Goal: Transaction & Acquisition: Book appointment/travel/reservation

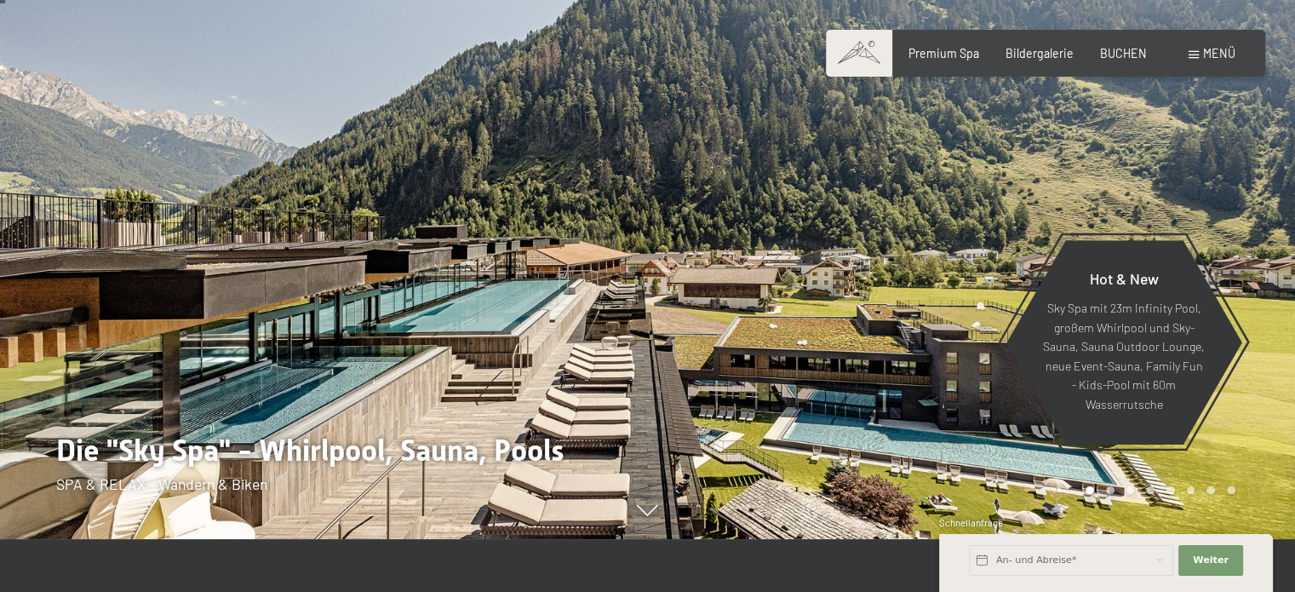
scroll to position [56, 0]
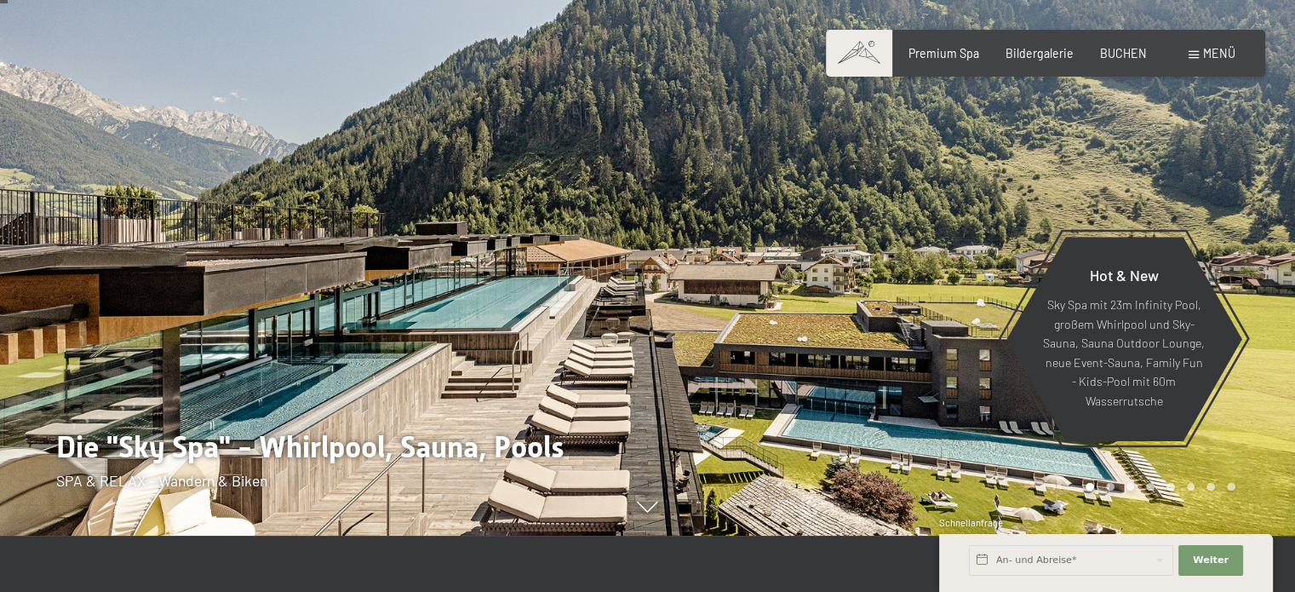
click at [1122, 60] on div "Premium Spa Bildergalerie BUCHEN" at bounding box center [1013, 53] width 317 height 17
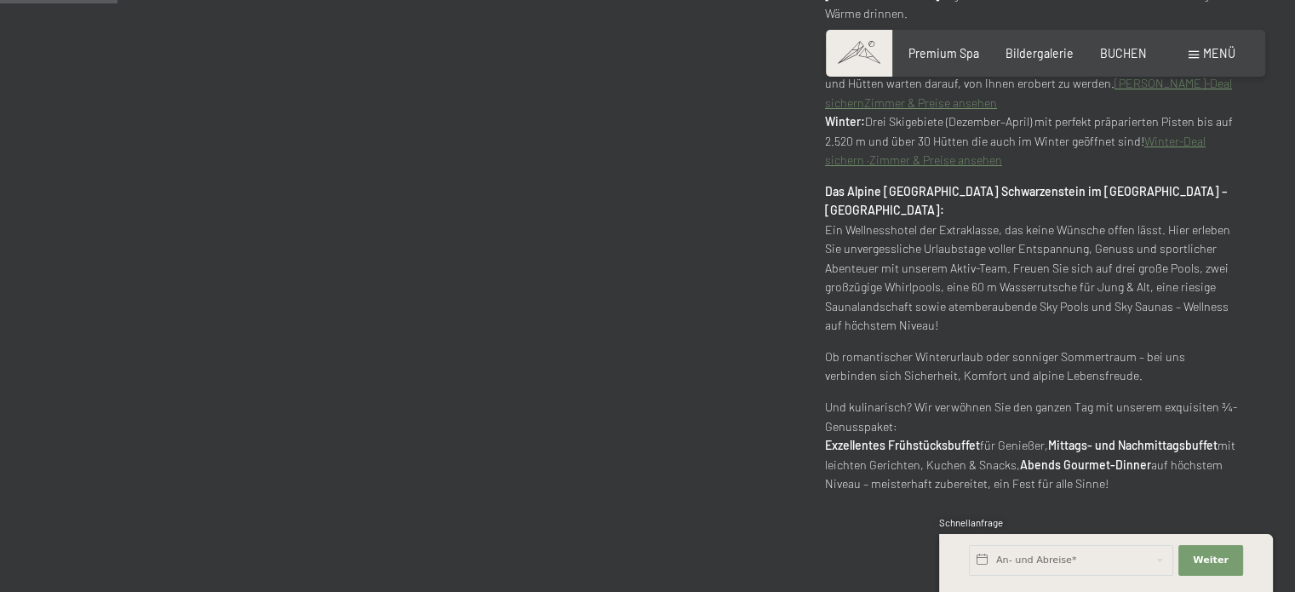
scroll to position [861, 0]
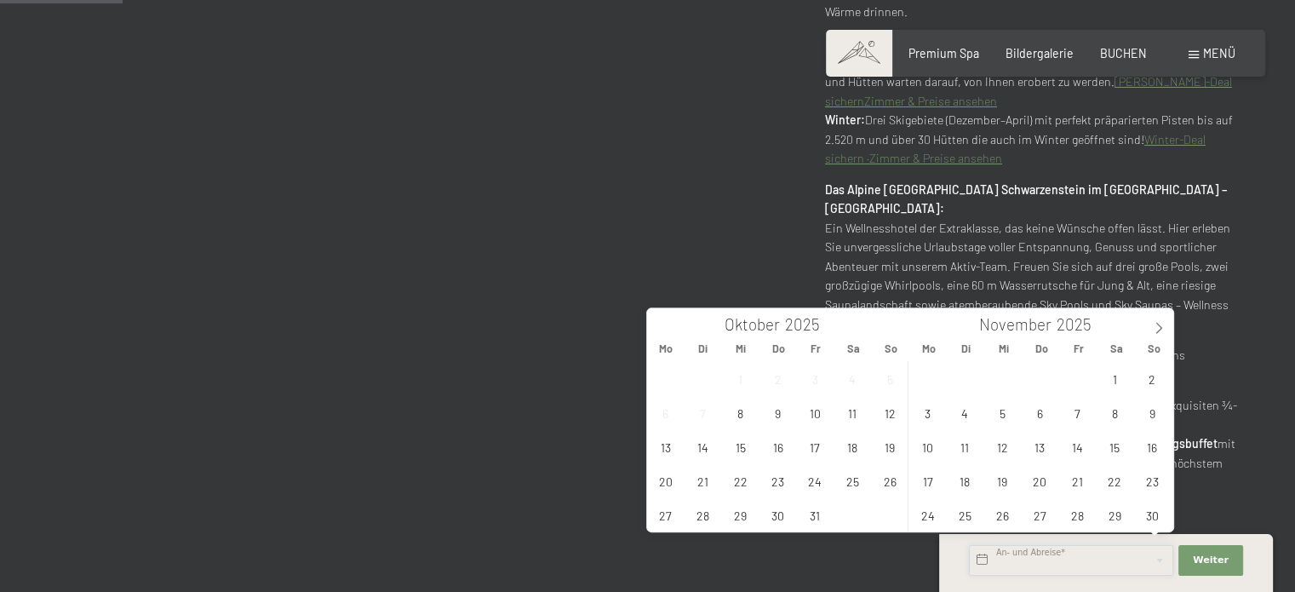
click at [982, 558] on input "text" at bounding box center [1071, 560] width 204 height 31
click at [662, 519] on span "27" at bounding box center [665, 514] width 33 height 33
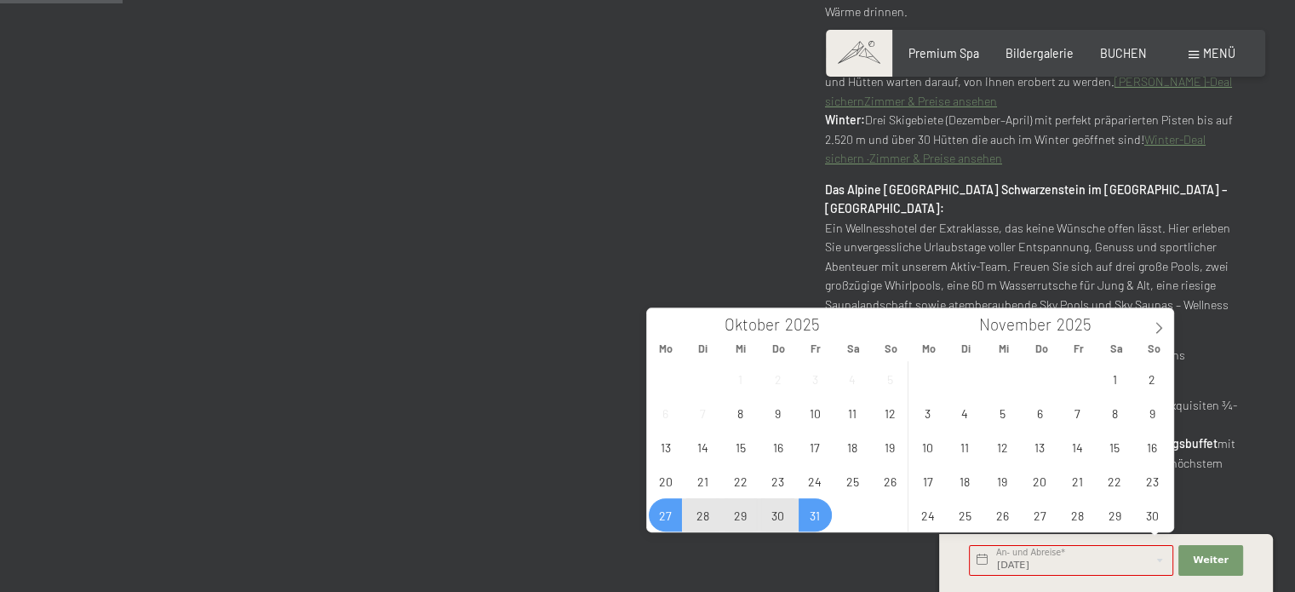
click at [815, 512] on span "31" at bounding box center [814, 514] width 33 height 33
type input "Mo. 27.10.2025 - Fr. 31.10.2025"
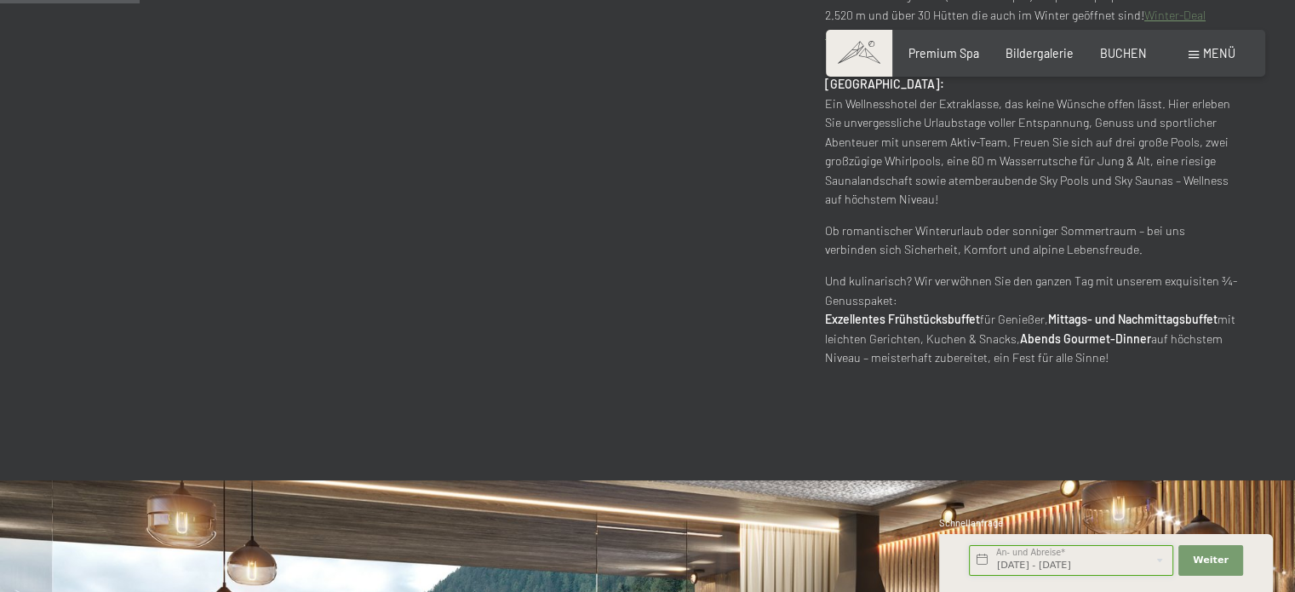
scroll to position [987, 0]
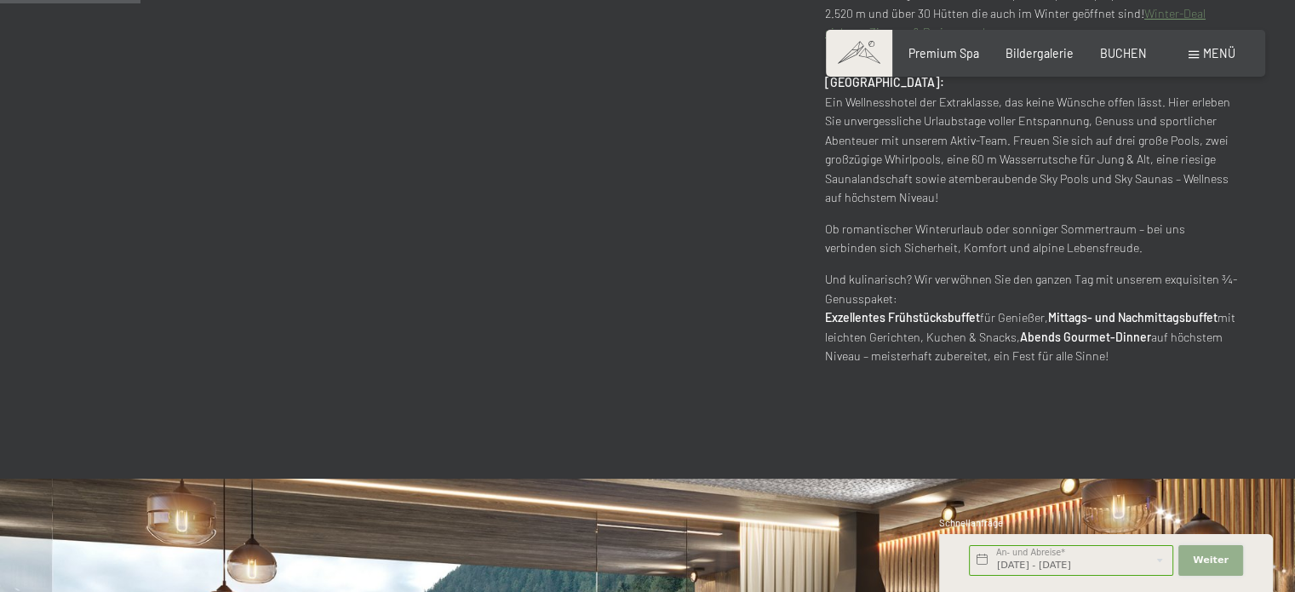
click at [1209, 559] on span "Weiter" at bounding box center [1210, 560] width 36 height 14
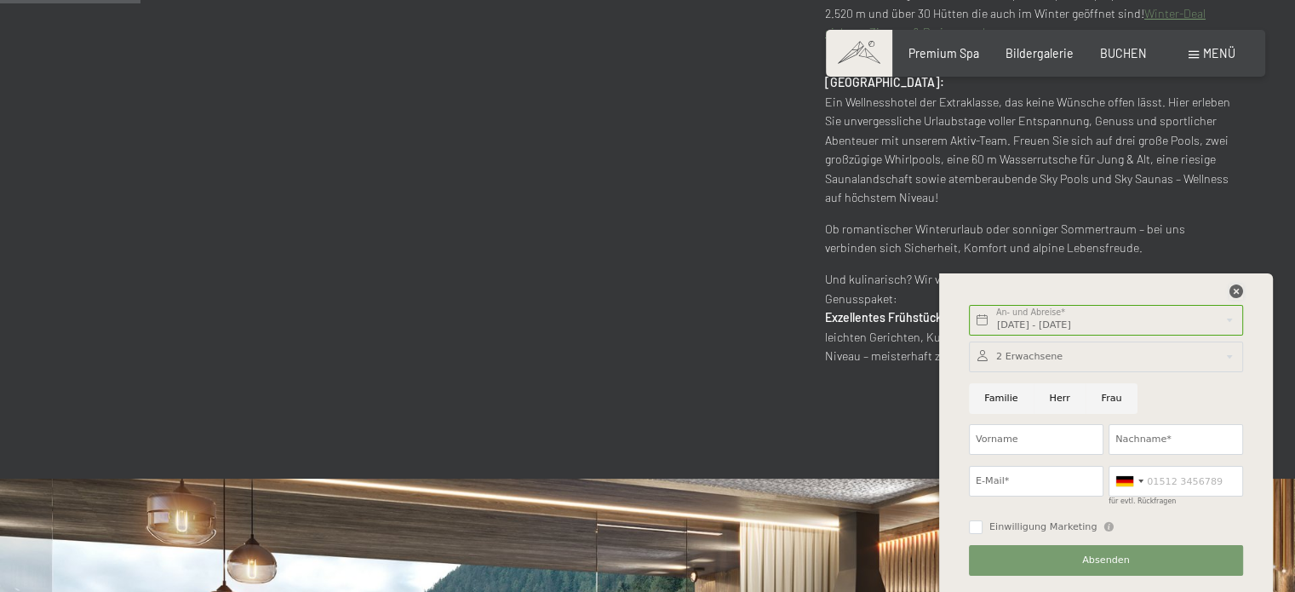
click at [1238, 288] on icon at bounding box center [1236, 291] width 14 height 14
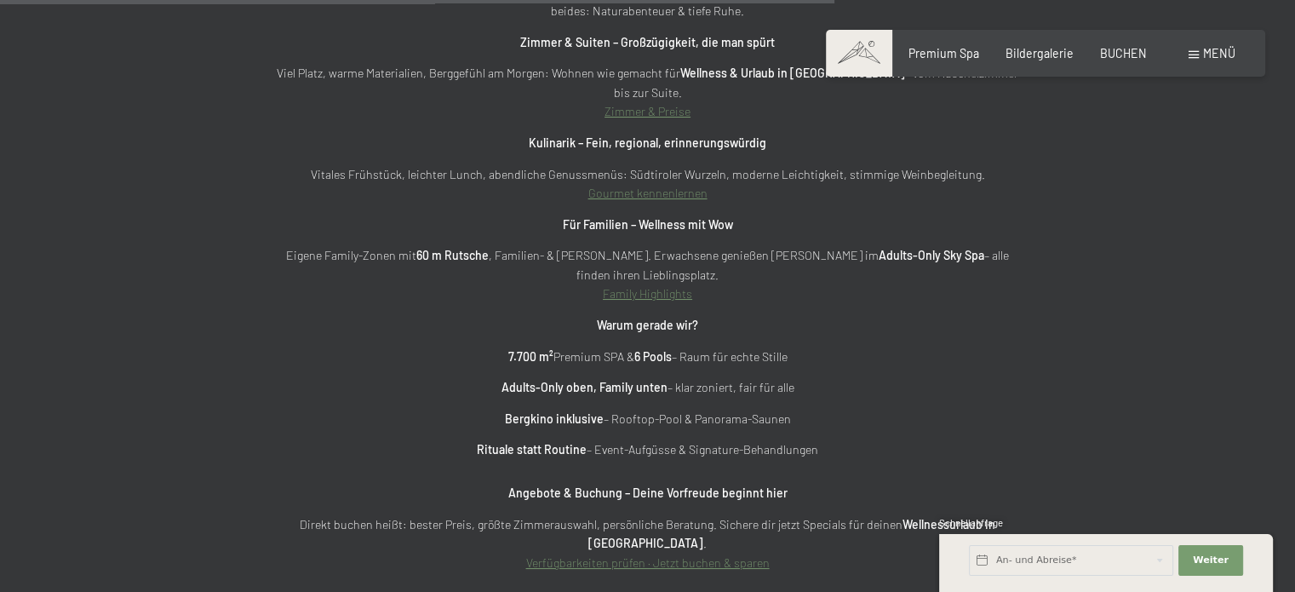
scroll to position [5327, 0]
